Goal: Find specific page/section: Find specific page/section

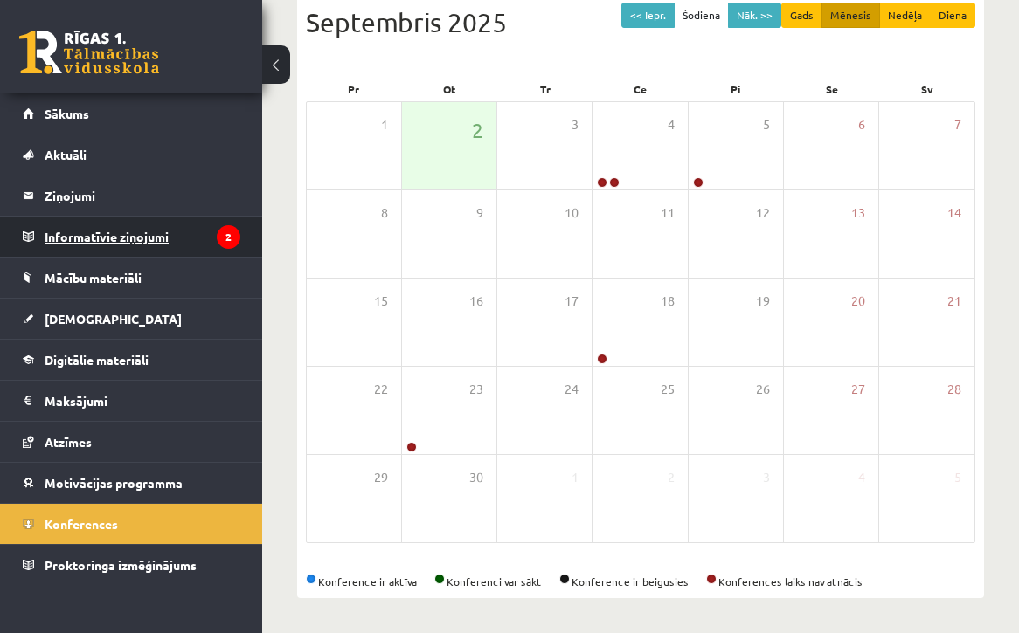
scroll to position [201, 0]
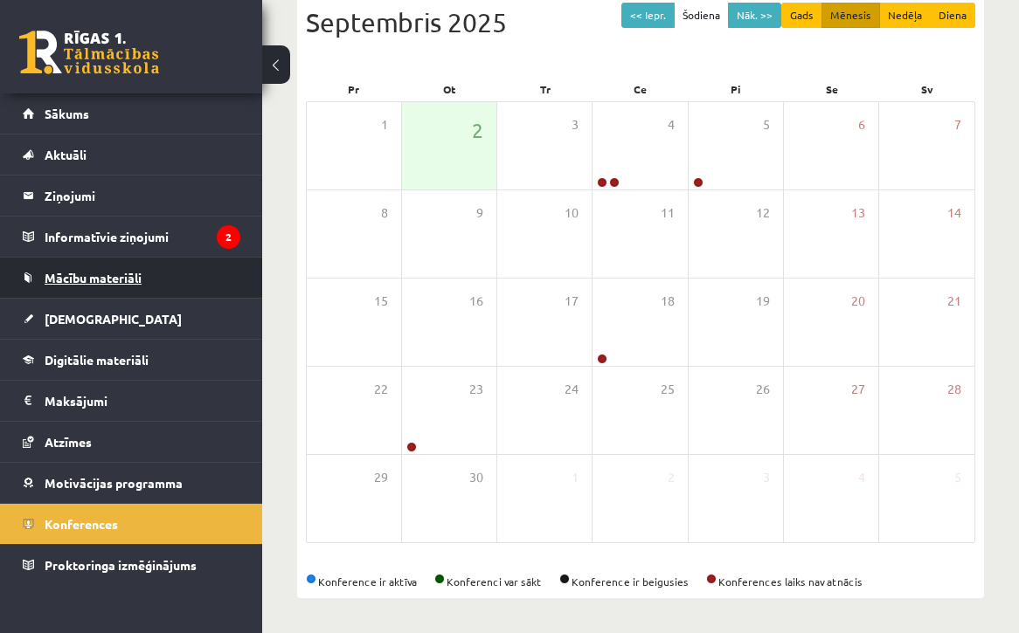
click at [111, 262] on link "Mācību materiāli" at bounding box center [132, 278] width 218 height 40
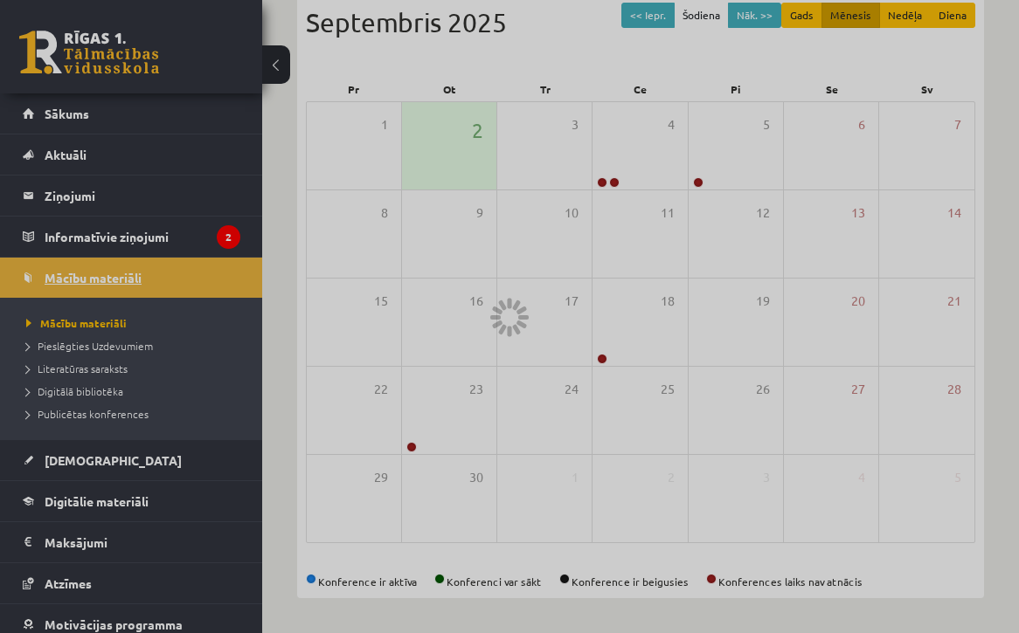
click at [111, 262] on div at bounding box center [509, 316] width 1019 height 633
click at [167, 193] on div at bounding box center [509, 316] width 1019 height 633
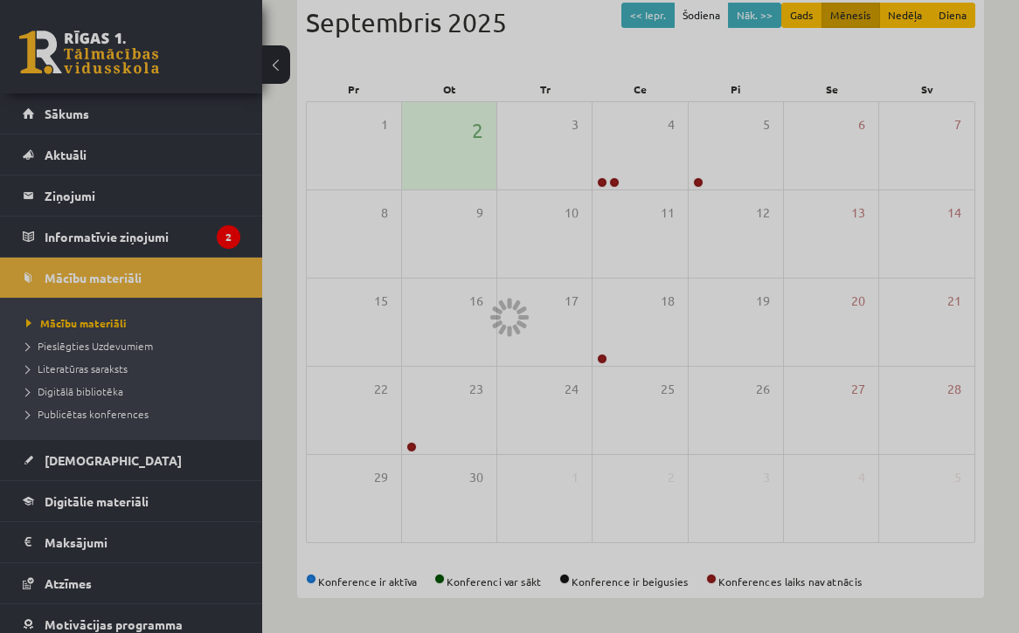
click at [167, 193] on div at bounding box center [509, 316] width 1019 height 633
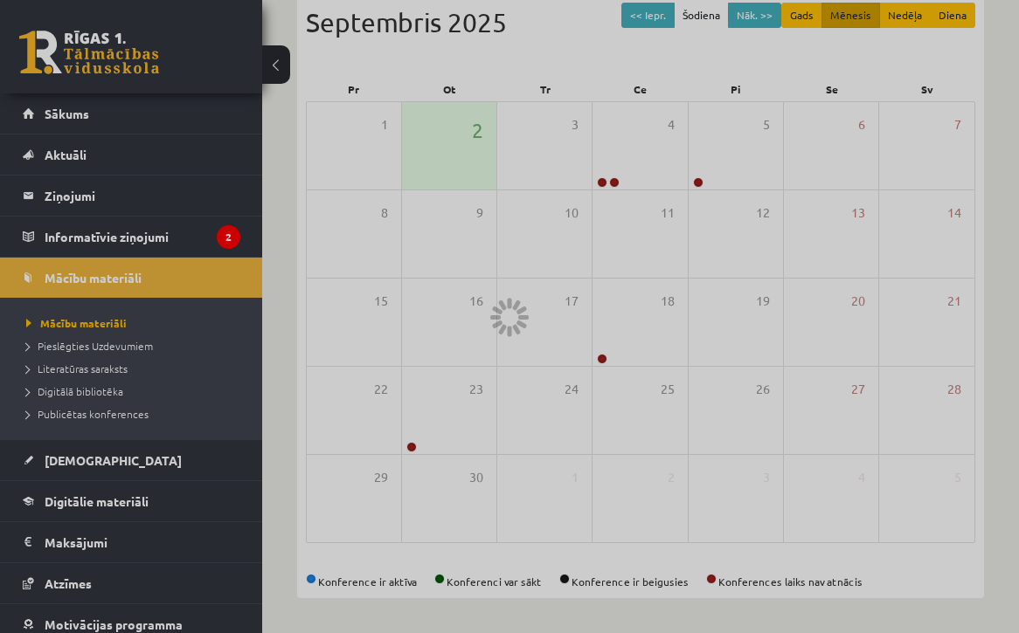
click at [167, 193] on div at bounding box center [509, 316] width 1019 height 633
